Goal: Download file/media

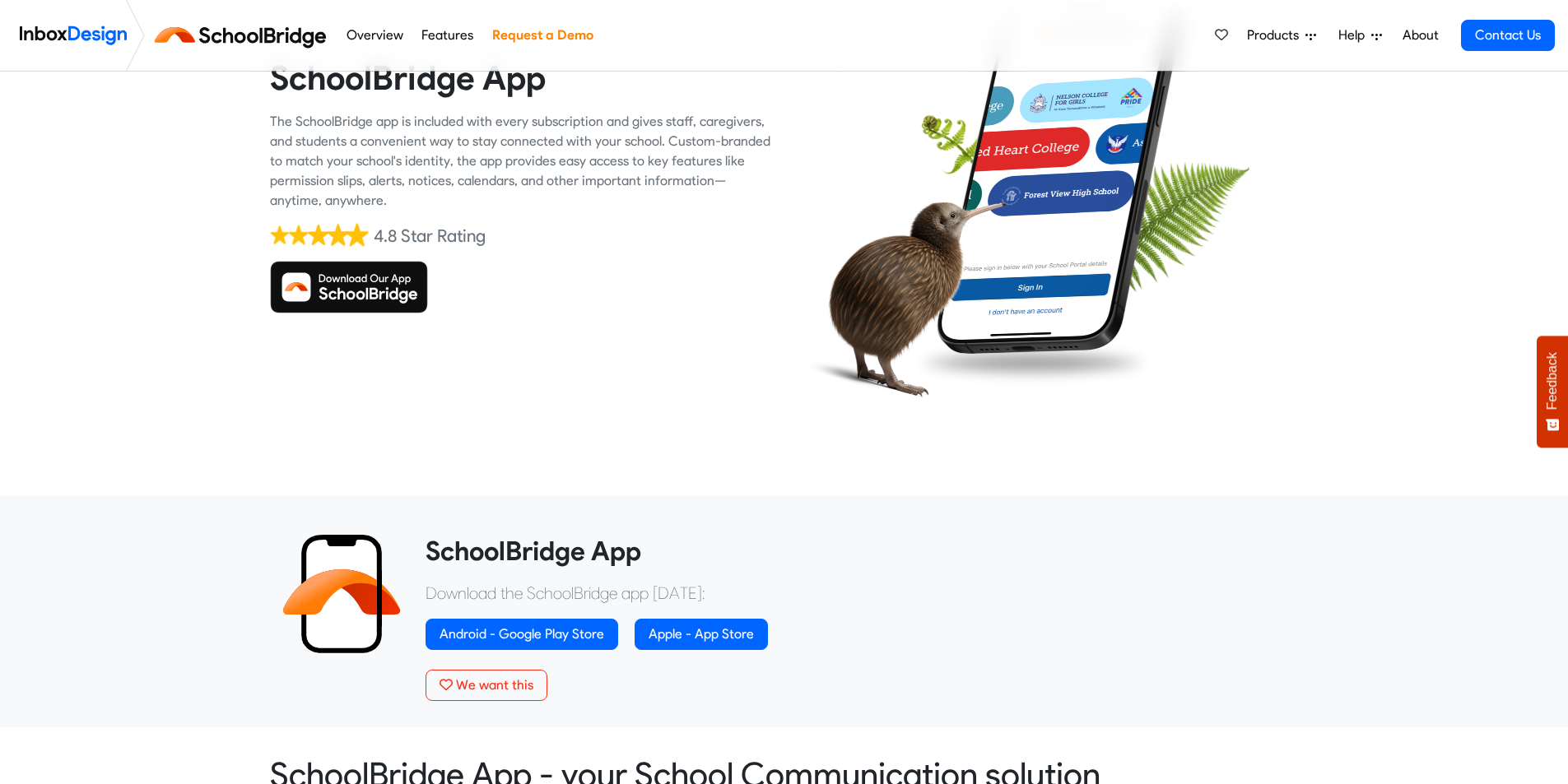
scroll to position [167, 0]
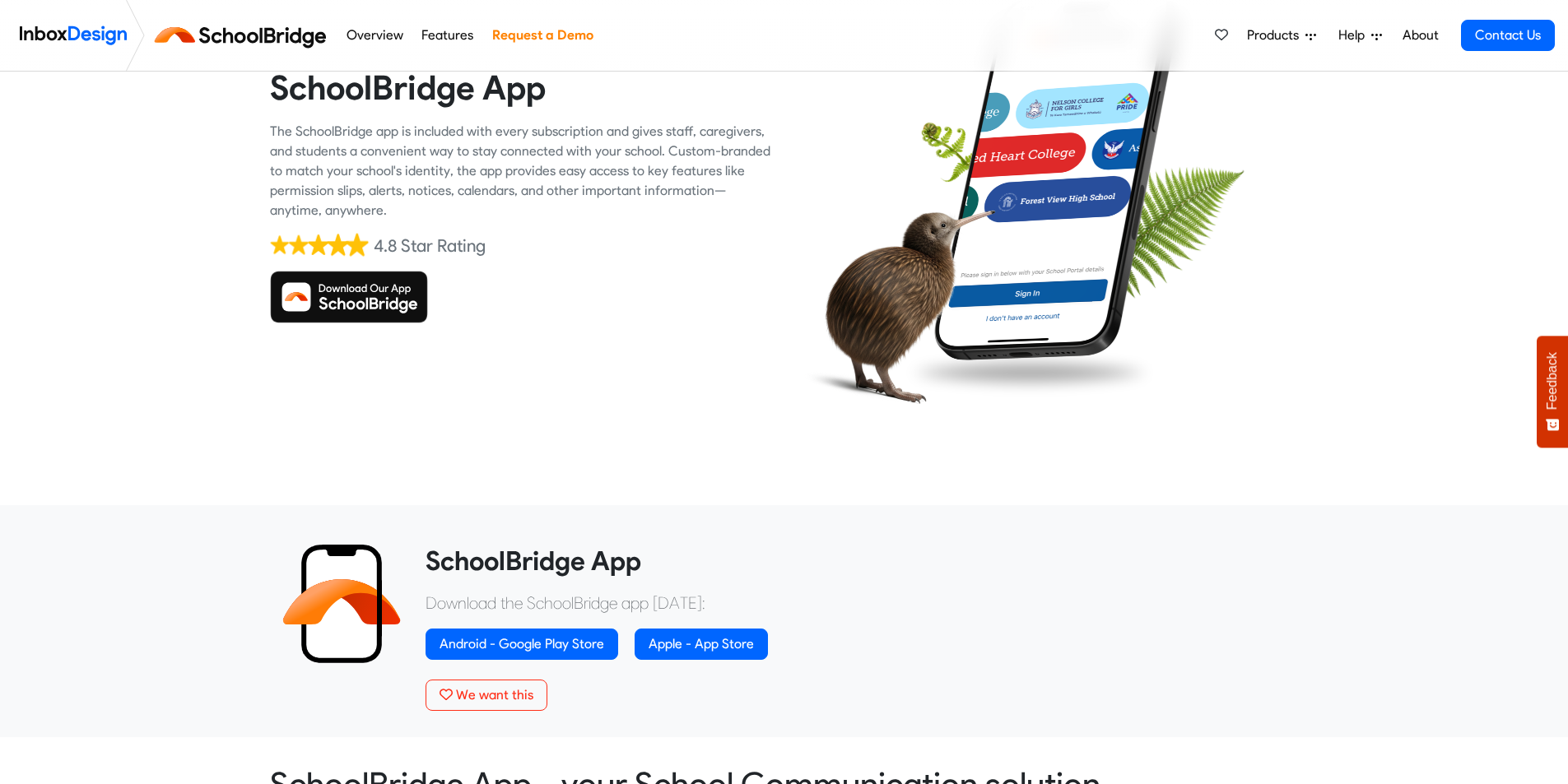
click at [386, 295] on img at bounding box center [348, 297] width 158 height 53
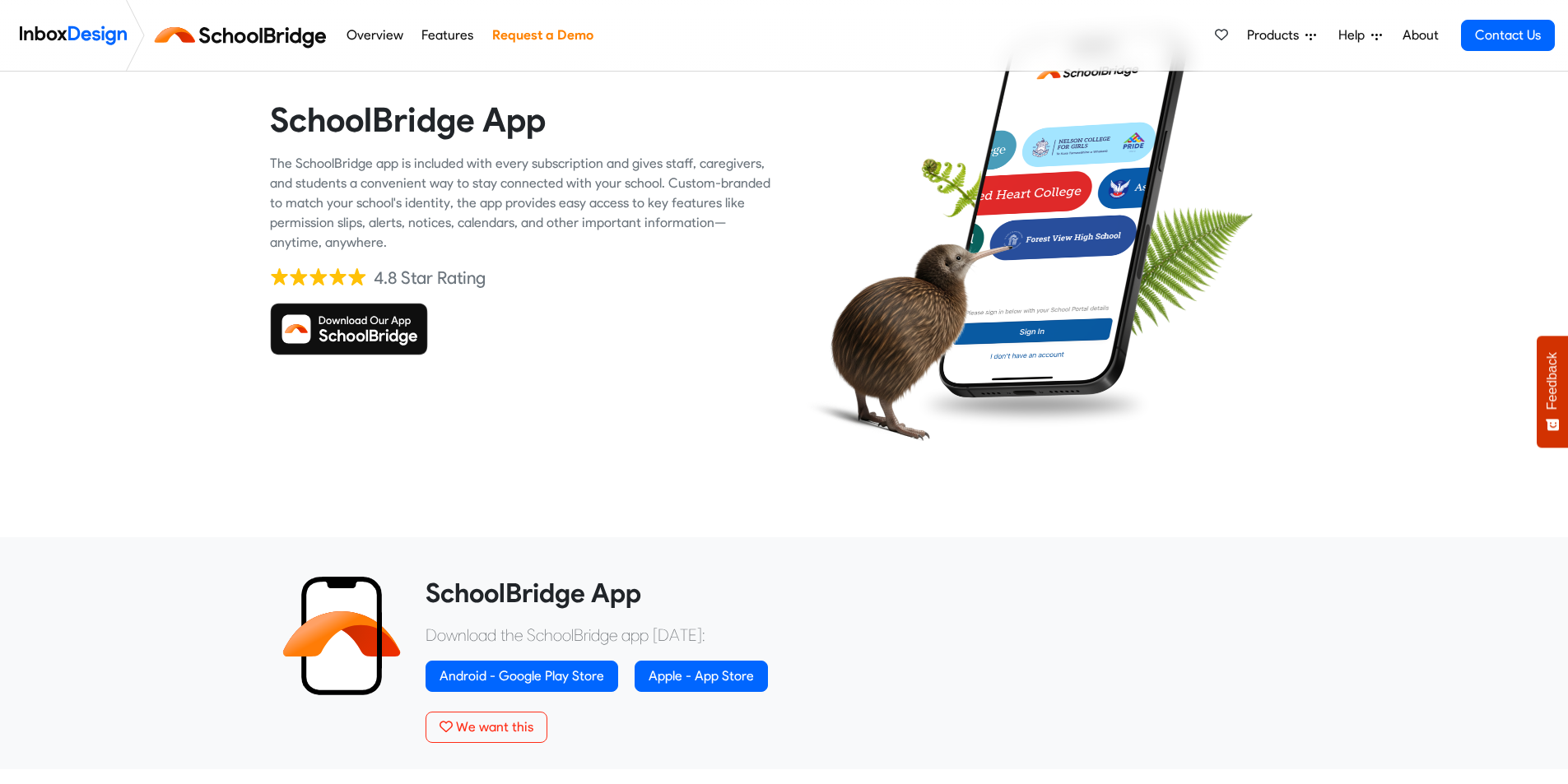
scroll to position [82, 0]
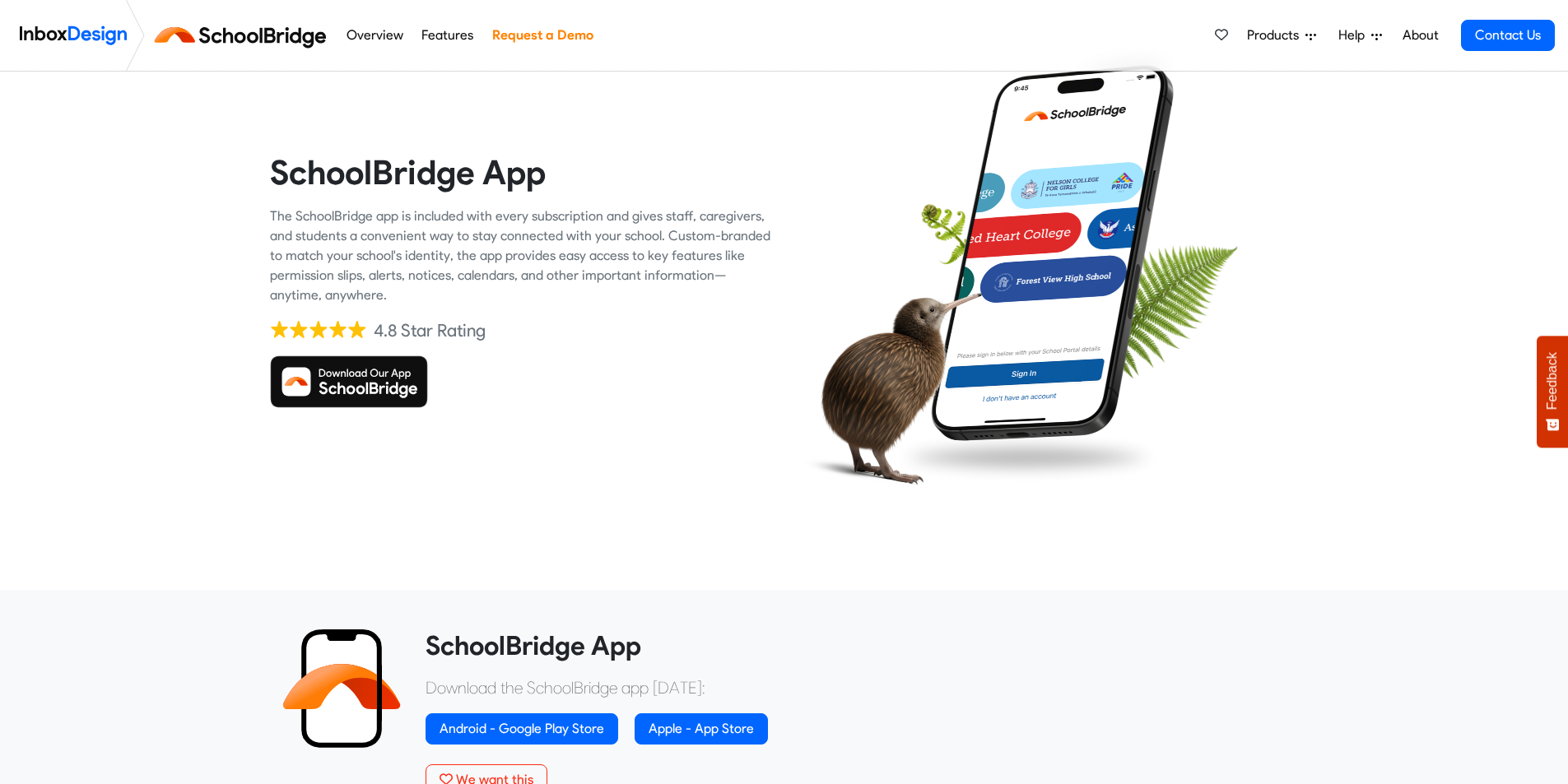
click at [382, 384] on img at bounding box center [348, 382] width 158 height 53
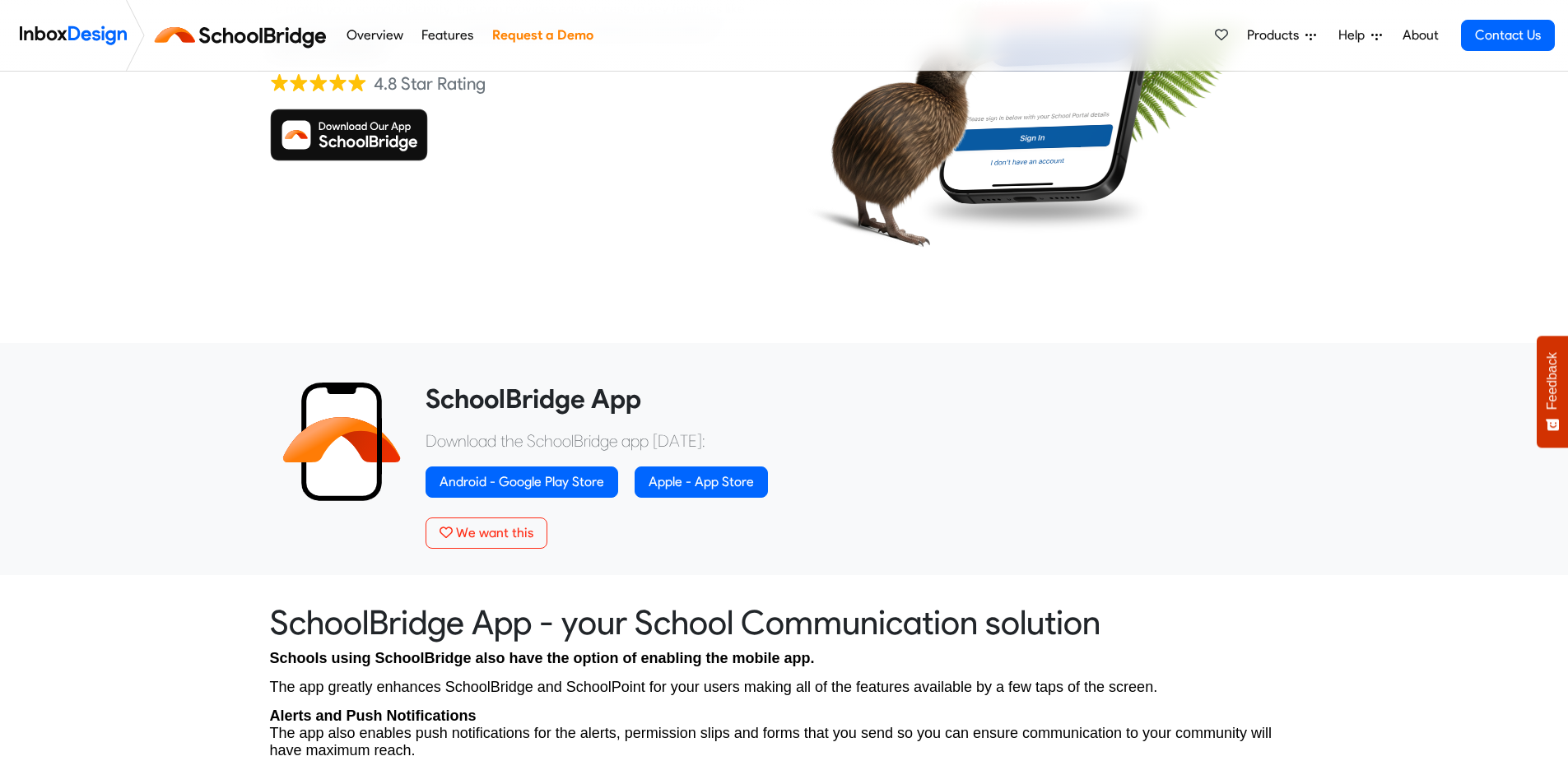
scroll to position [247, 0]
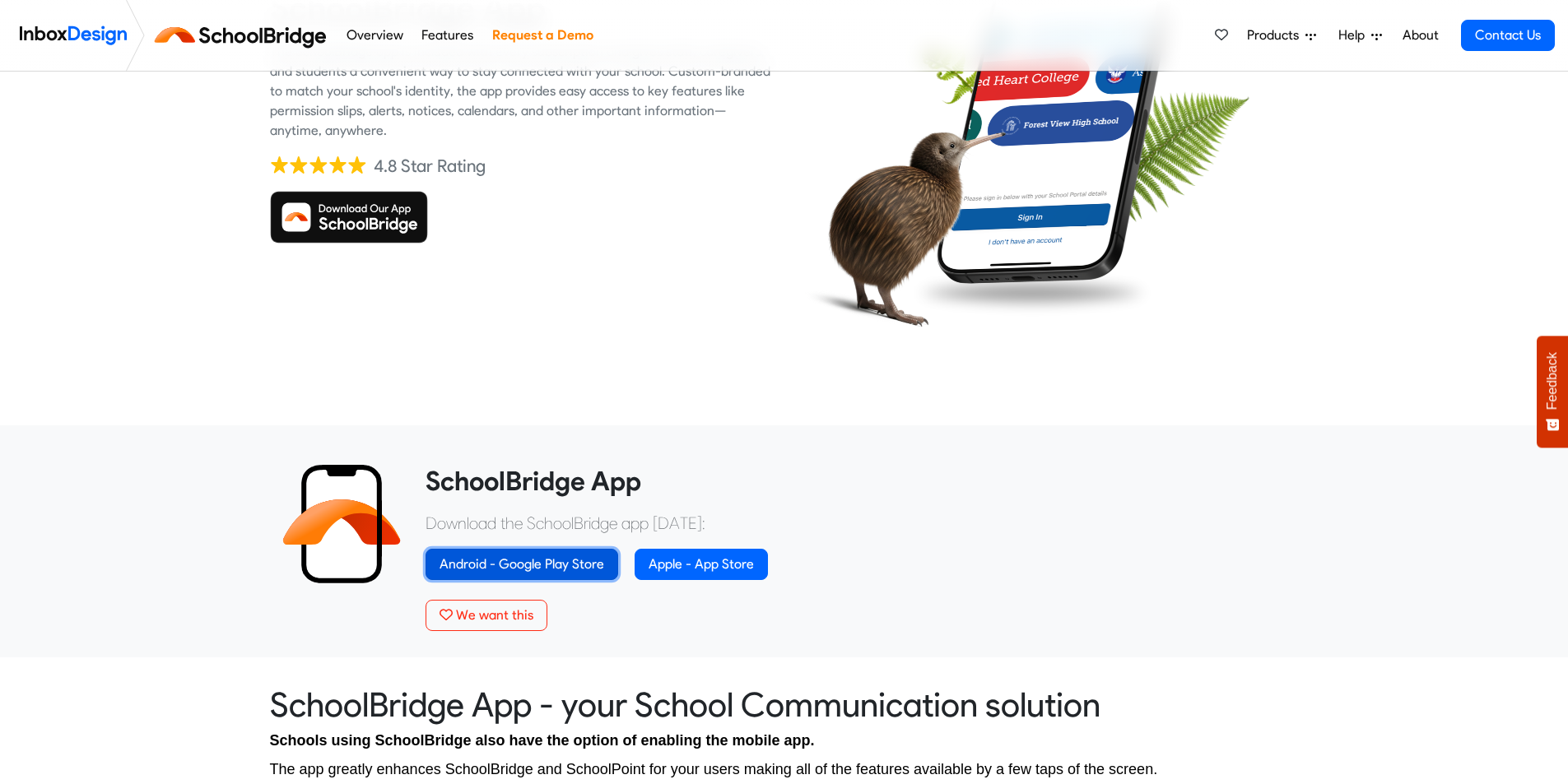
click at [575, 564] on link "Android - Google Play Store" at bounding box center [522, 564] width 193 height 31
